Goal: Information Seeking & Learning: Learn about a topic

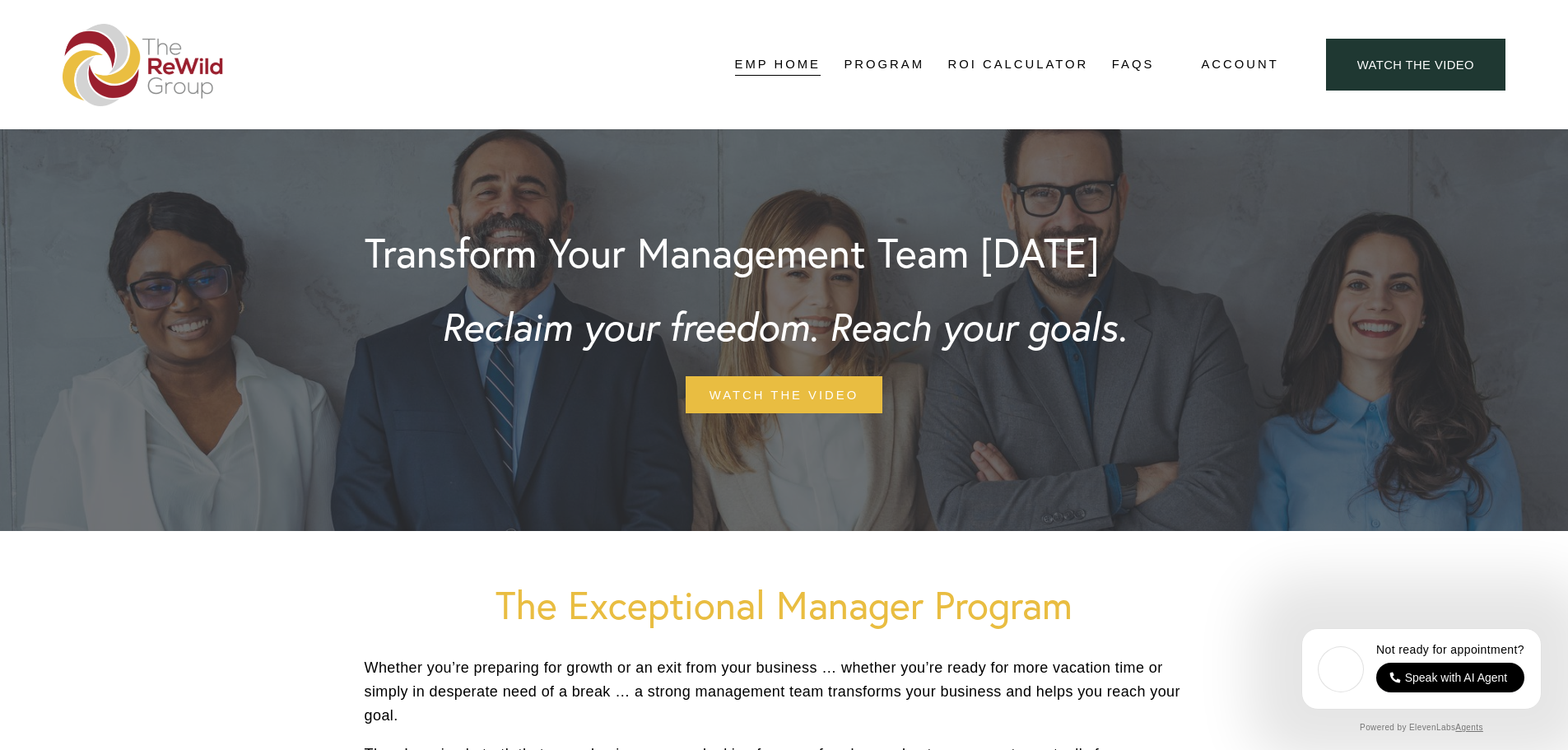
click at [182, 55] on img at bounding box center [143, 65] width 162 height 82
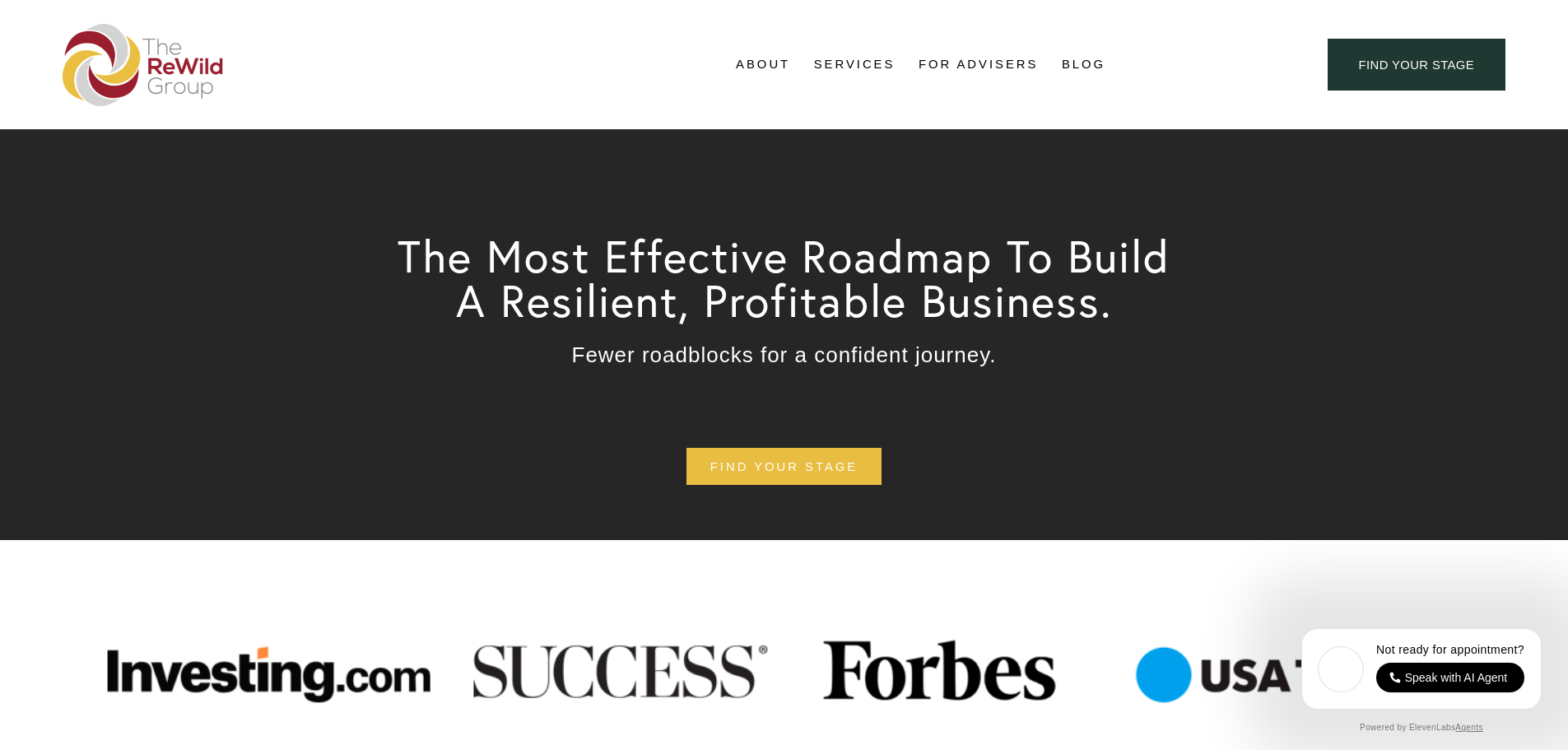
click at [1090, 64] on link "Blog" at bounding box center [1083, 64] width 44 height 24
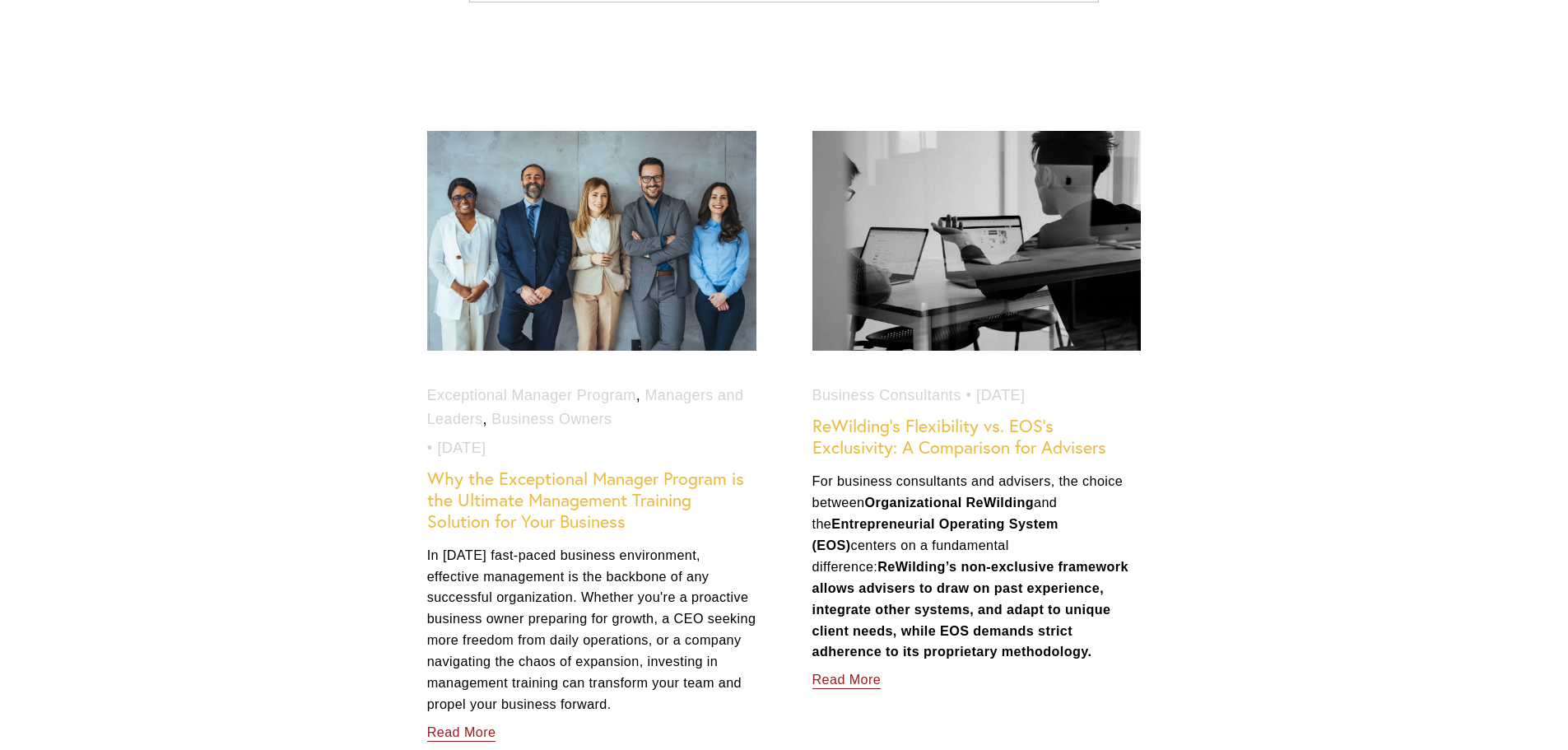
scroll to position [824, 0]
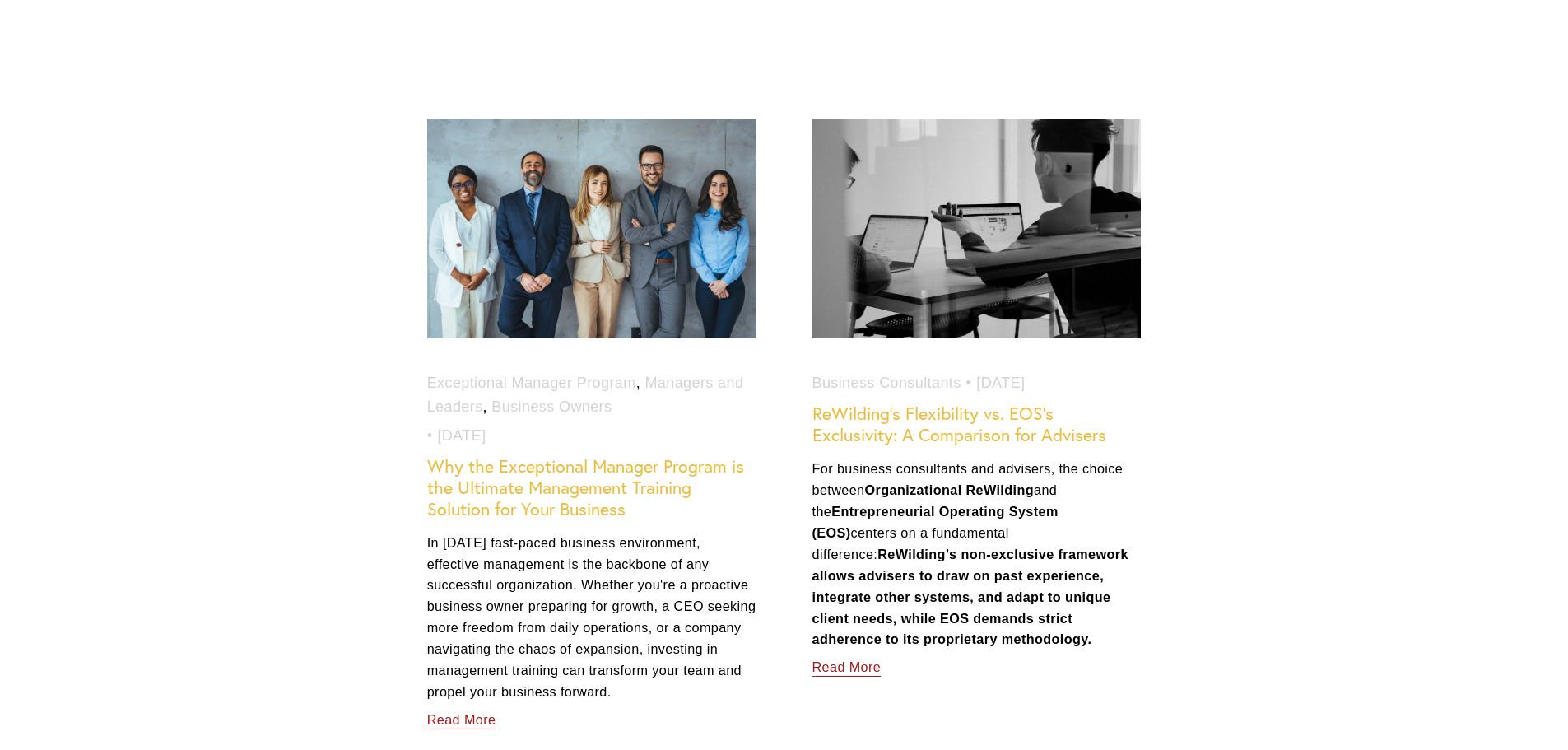
click at [532, 495] on link "Why the Exceptional Manager Program is the Ultimate Management Training Solutio…" at bounding box center [586, 487] width 317 height 64
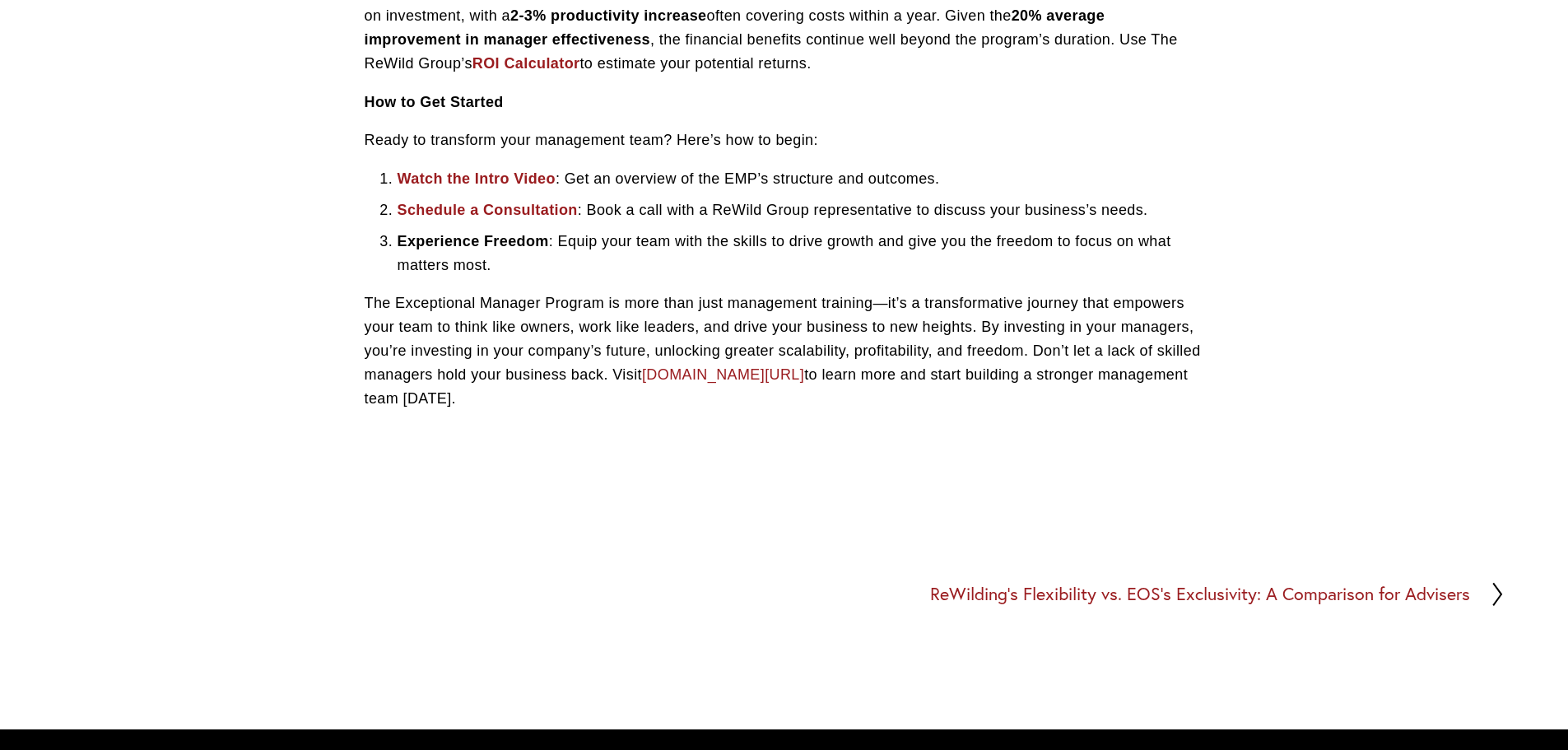
scroll to position [3870, 0]
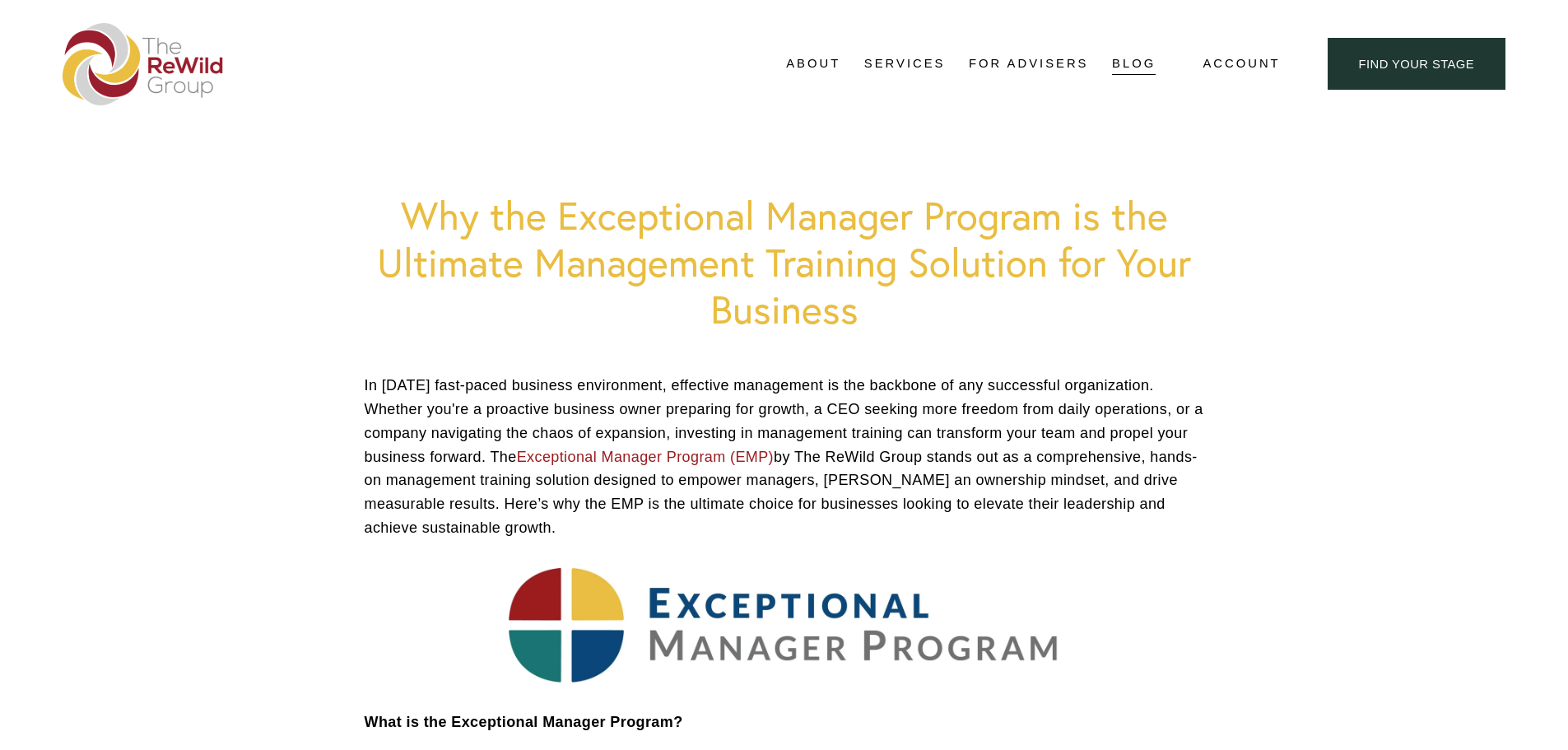
scroll to position [0, 0]
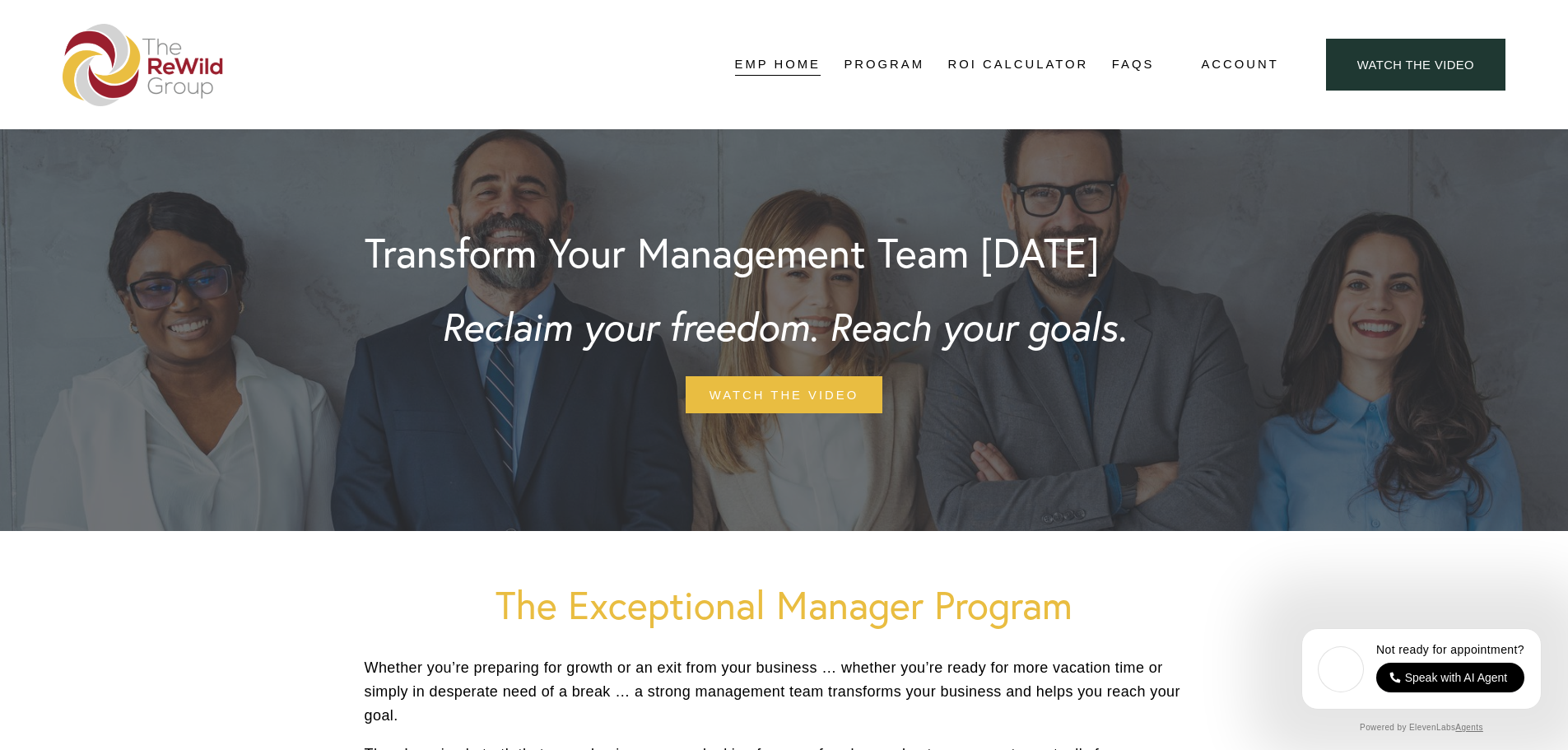
click at [0, 0] on link "Structure" at bounding box center [0, 0] width 0 height 0
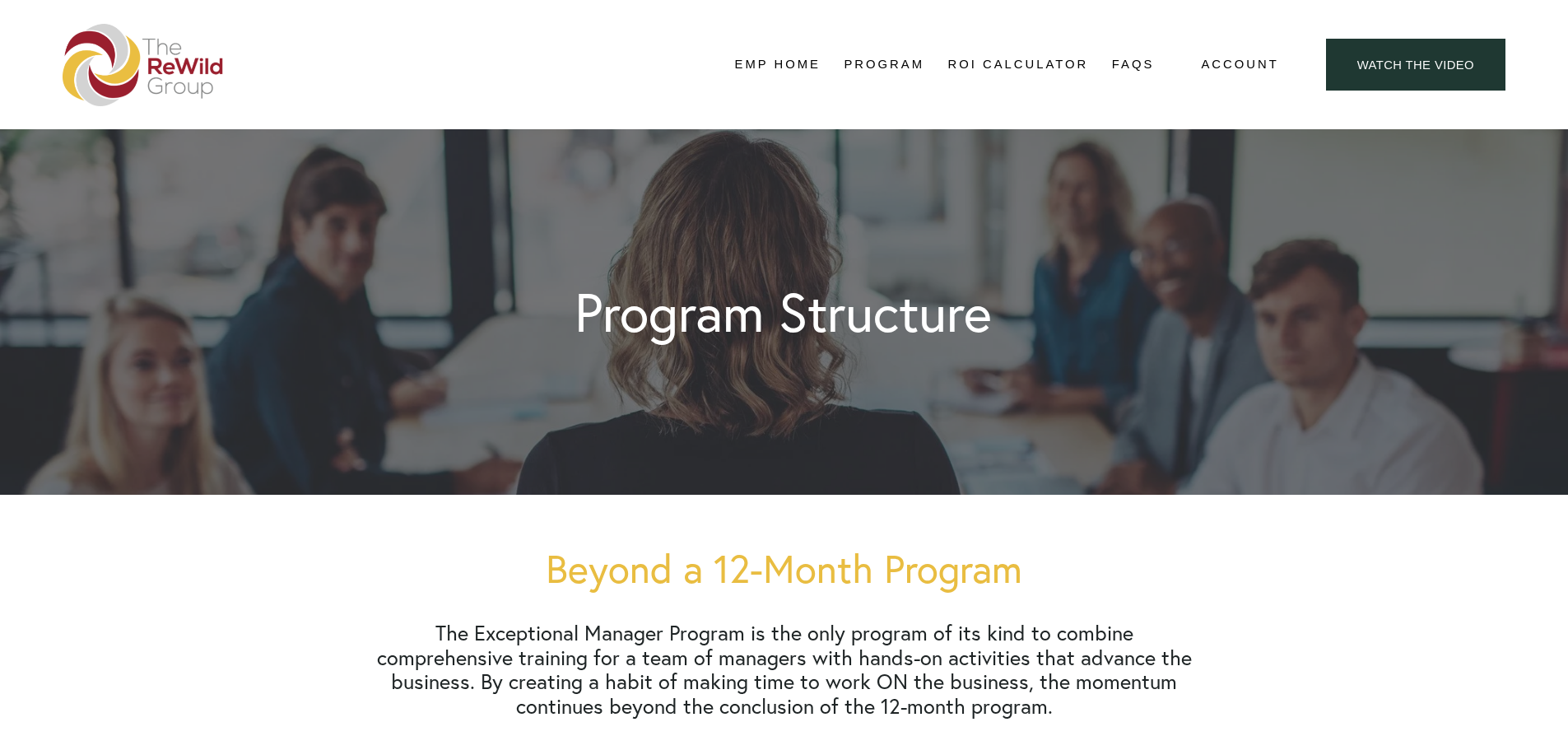
click at [0, 0] on link "Topics" at bounding box center [0, 0] width 0 height 0
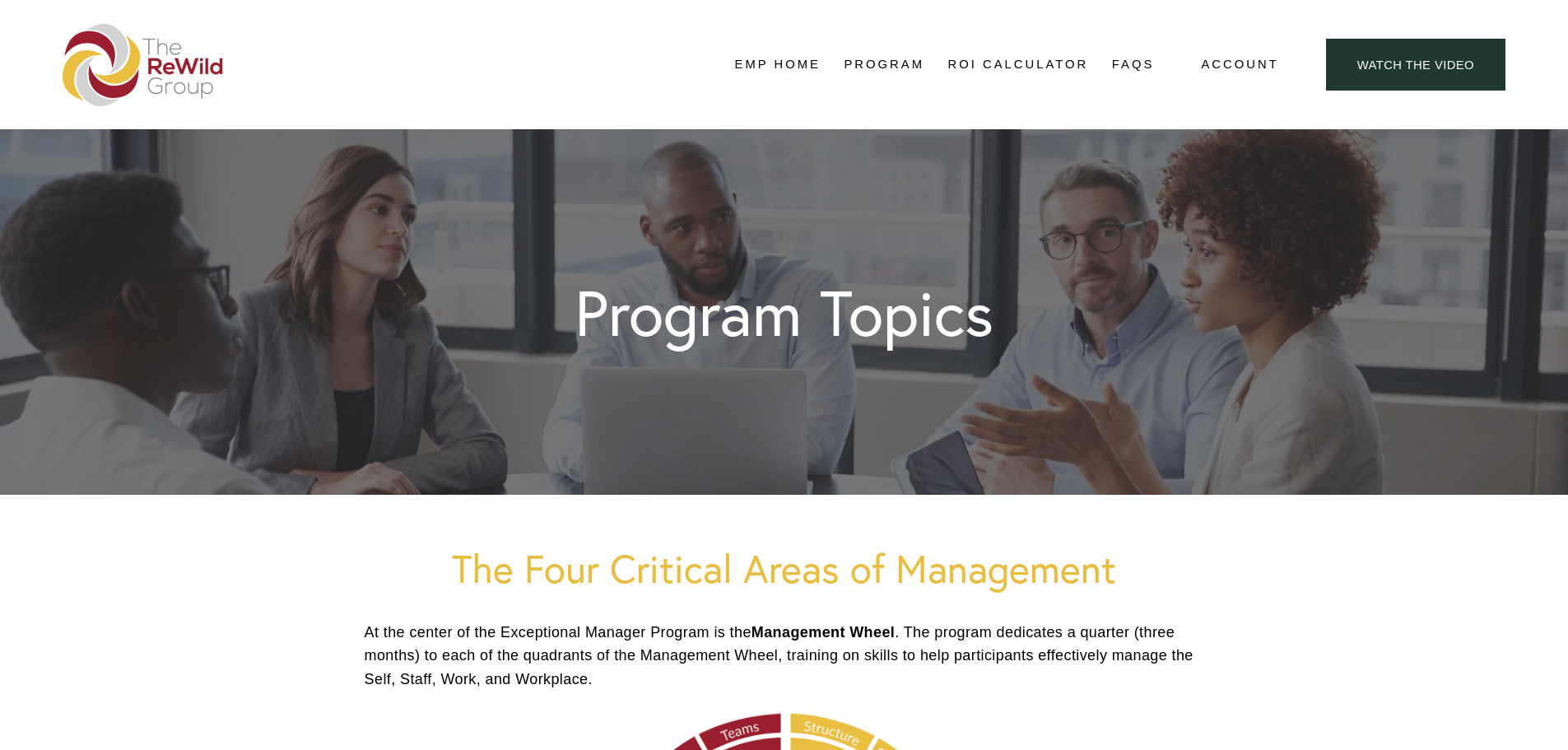
click at [1051, 64] on link "ROI Calculator" at bounding box center [1019, 64] width 141 height 24
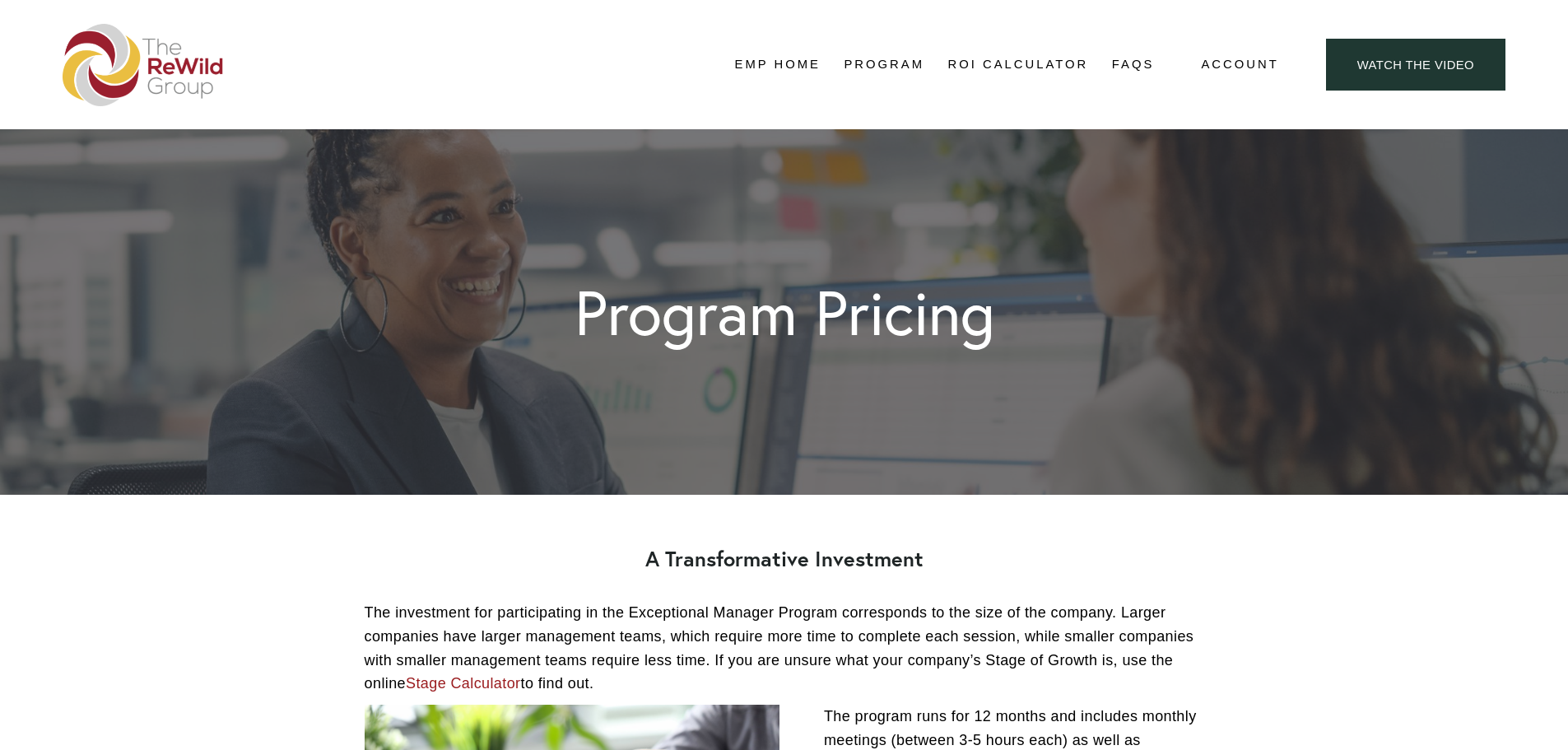
click at [789, 64] on link "EMP Home" at bounding box center [778, 64] width 86 height 24
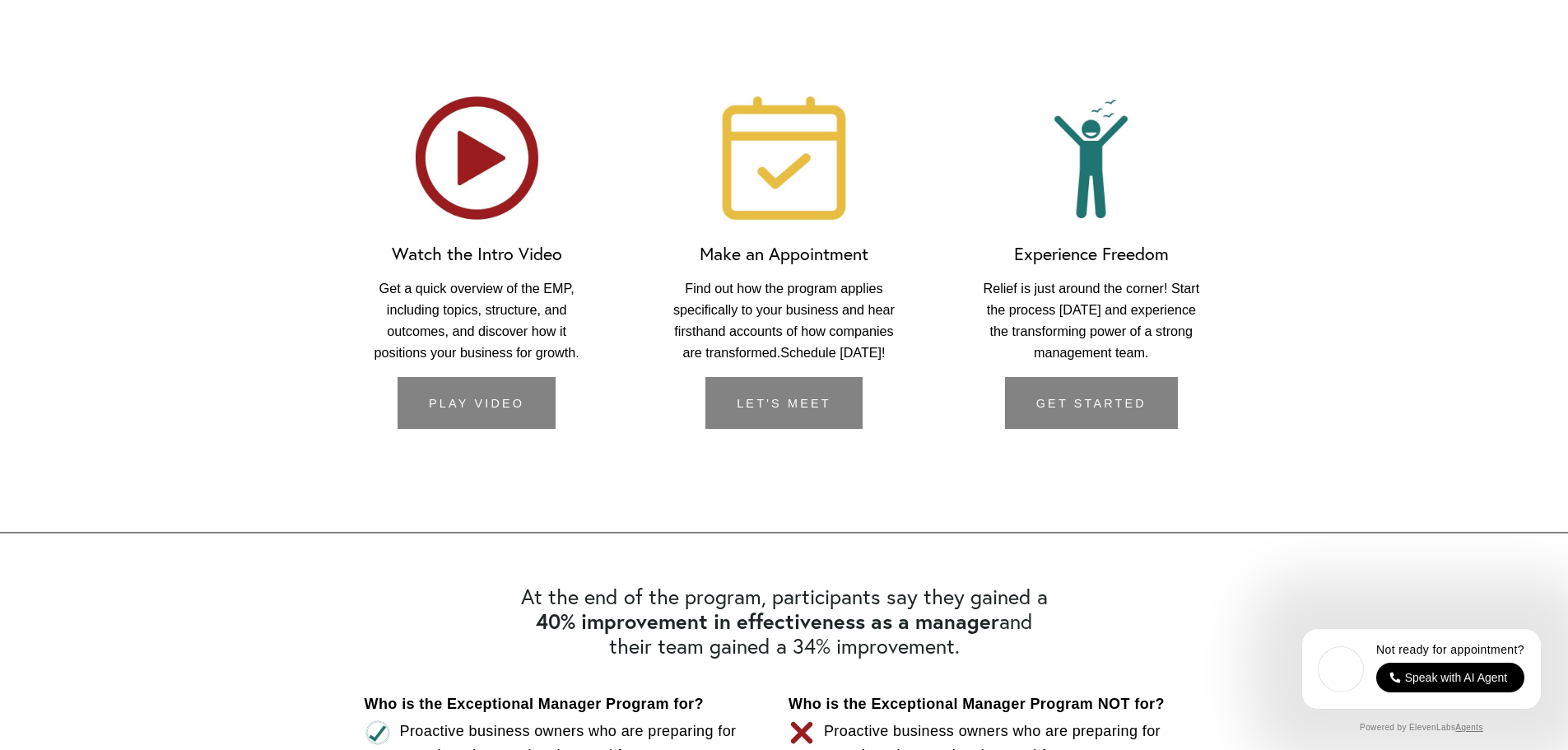
scroll to position [2553, 0]
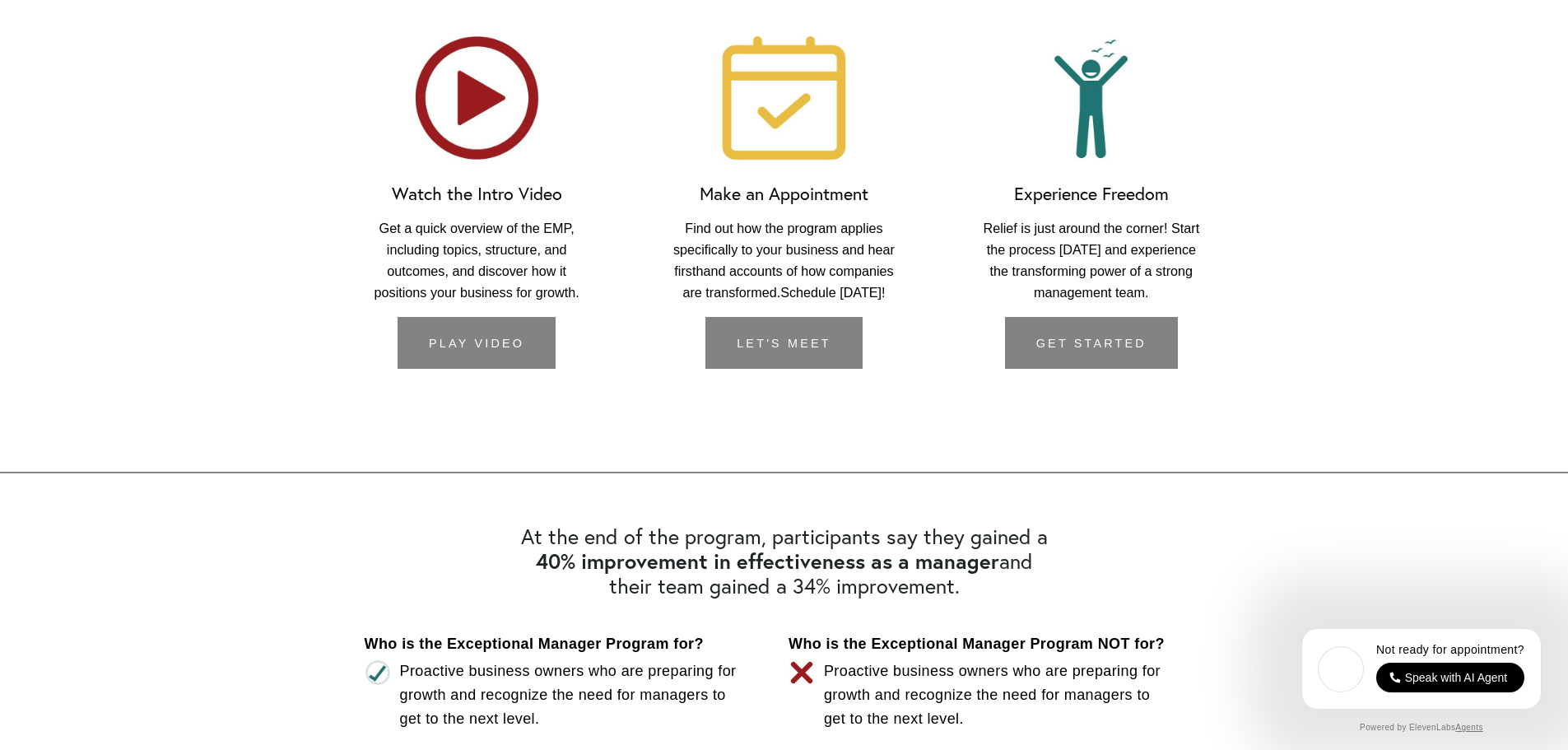
click at [809, 360] on link "let's meet" at bounding box center [783, 343] width 156 height 52
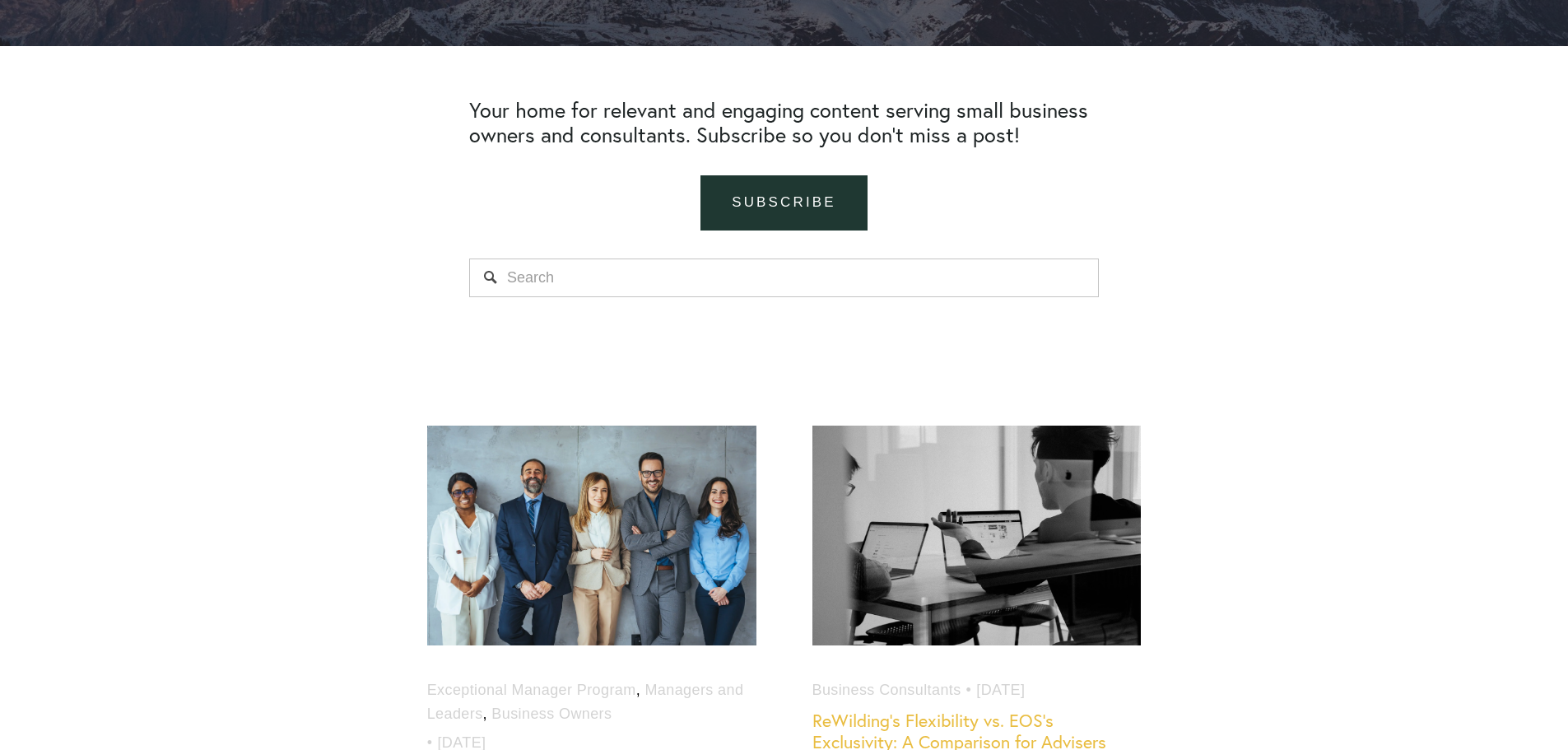
scroll to position [330, 0]
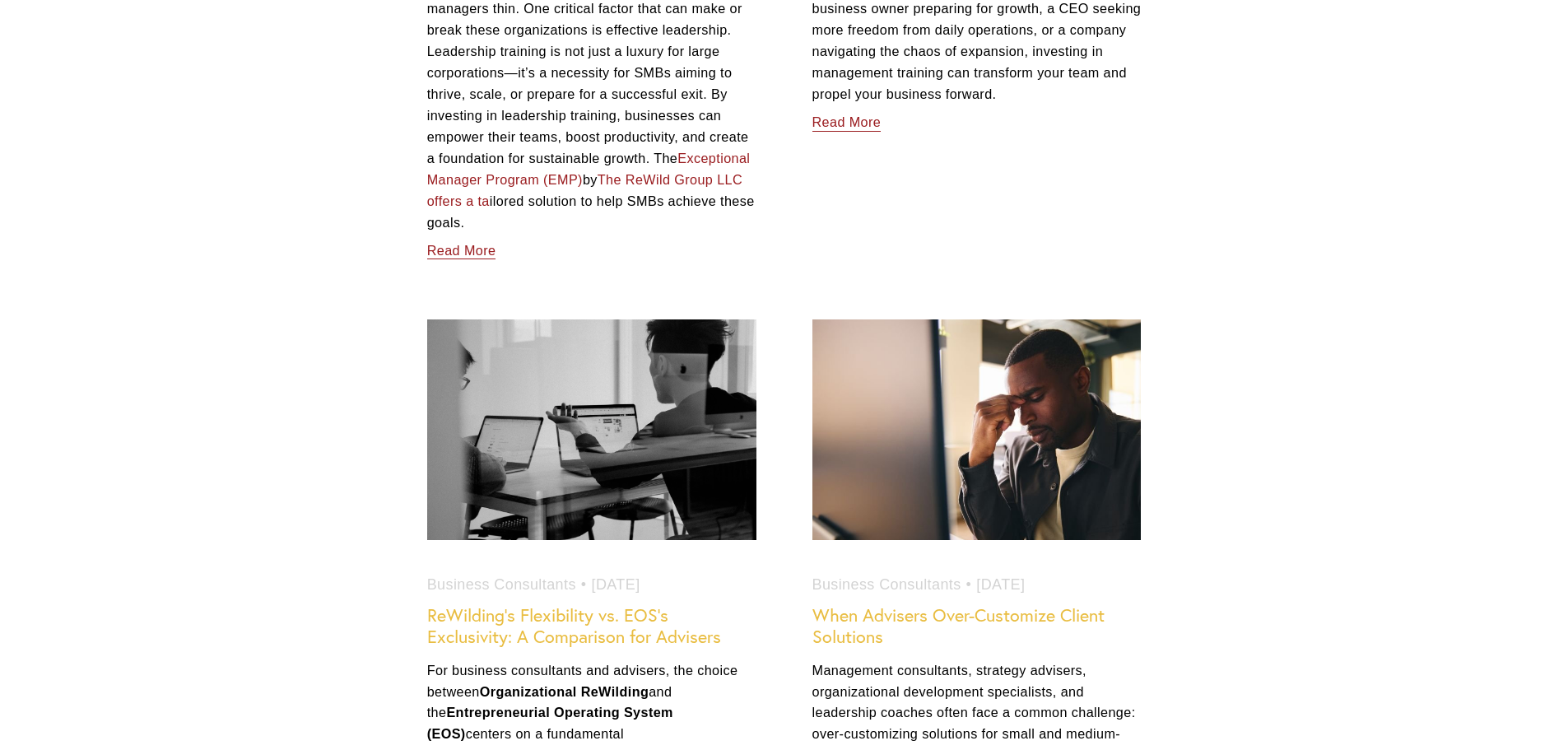
scroll to position [1564, 0]
